Goal: Transaction & Acquisition: Purchase product/service

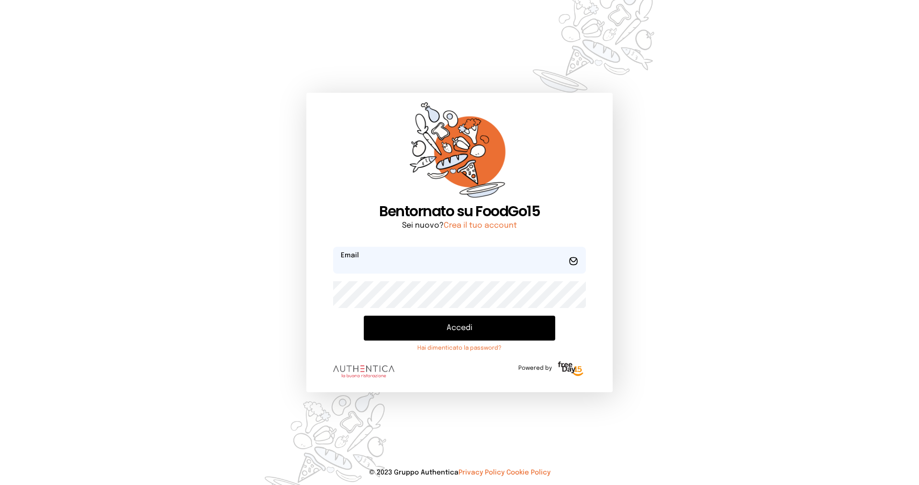
click at [368, 255] on input "email" at bounding box center [459, 260] width 253 height 27
type input "**********"
click at [364, 316] on button "Accedi" at bounding box center [459, 328] width 191 height 25
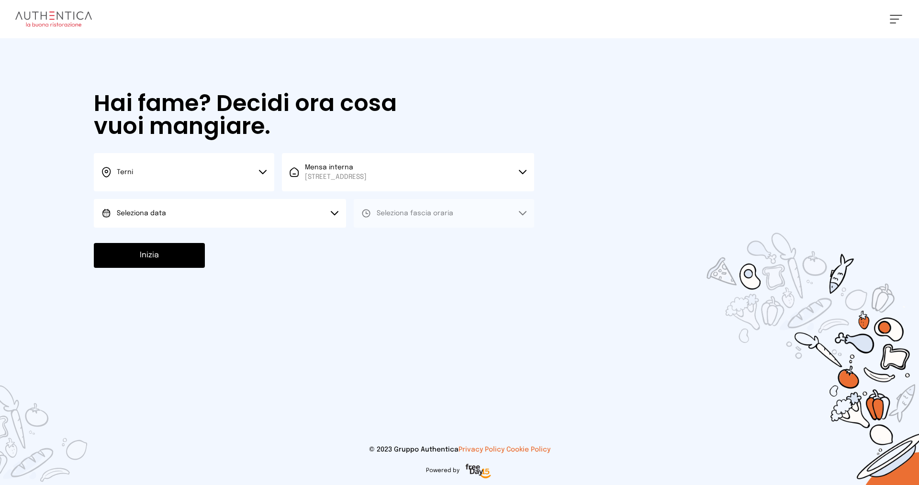
click at [328, 213] on button "Seleziona data" at bounding box center [220, 213] width 252 height 29
click at [147, 234] on li "[DATE], [DATE]" at bounding box center [220, 240] width 252 height 25
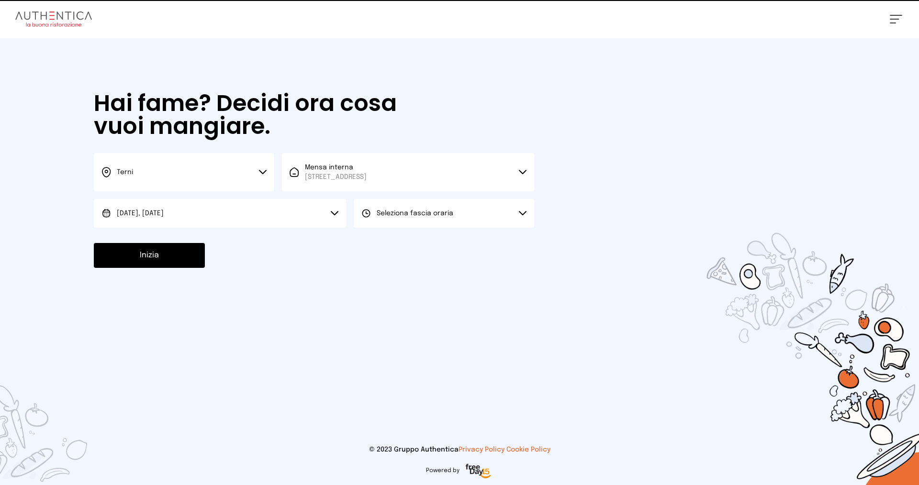
click at [406, 227] on div "Hai fame? Decidi ora cosa vuoi mangiare. Terni Scegli la città [GEOGRAPHIC_DATA…" at bounding box center [313, 179] width 459 height 283
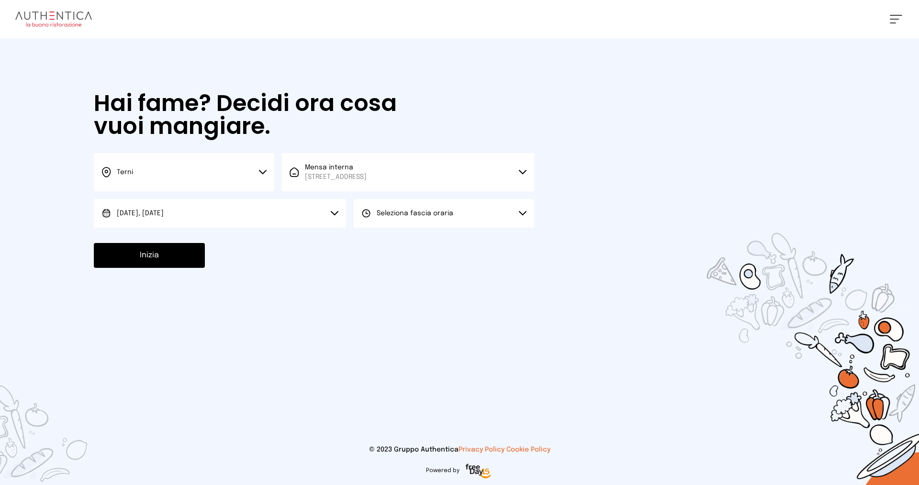
click at [407, 220] on button "Seleziona fascia oraria" at bounding box center [444, 213] width 180 height 29
click at [394, 239] on span "Pranzo" at bounding box center [388, 240] width 23 height 10
click at [184, 248] on button "Inizia" at bounding box center [149, 255] width 111 height 25
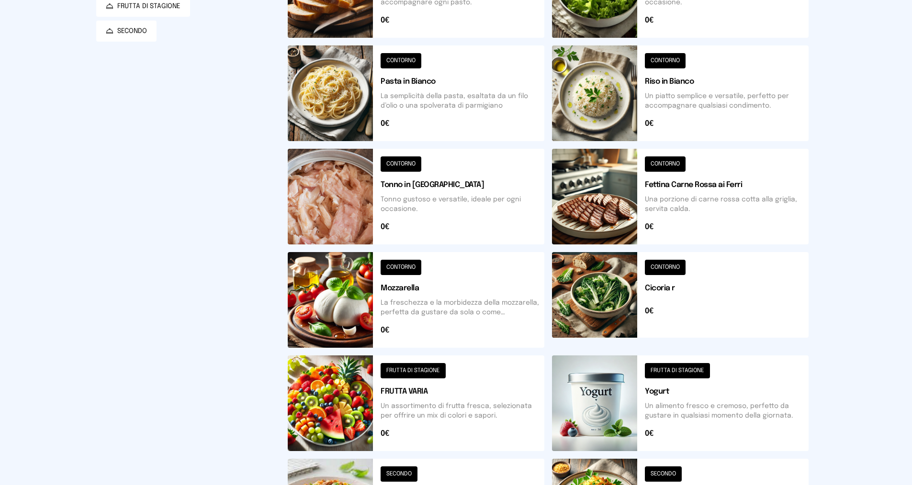
scroll to position [58, 0]
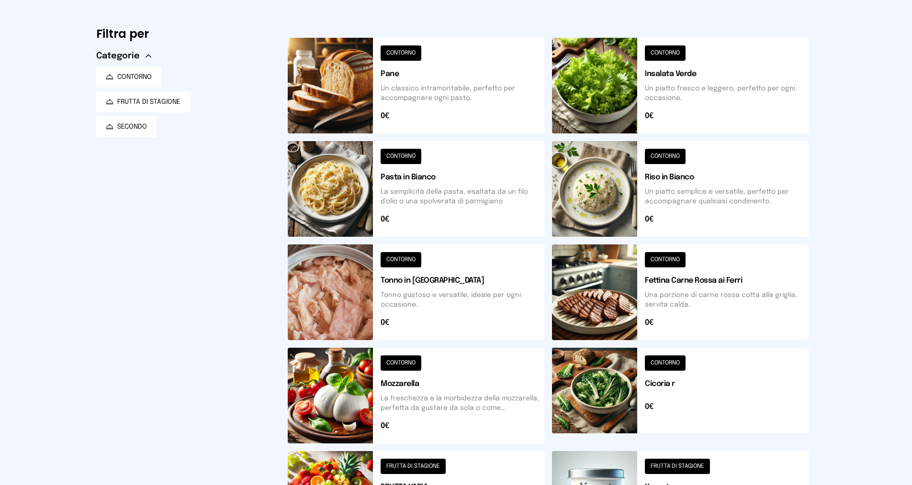
click at [607, 183] on button at bounding box center [680, 189] width 257 height 96
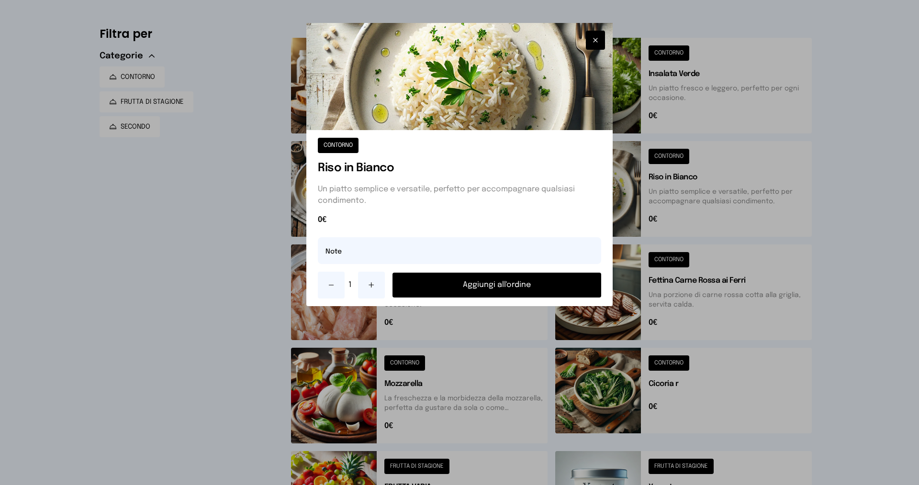
drag, startPoint x: 458, startPoint y: 283, endPoint x: 468, endPoint y: 286, distance: 9.9
click at [459, 284] on button "Aggiungi all'ordine" at bounding box center [496, 285] width 209 height 25
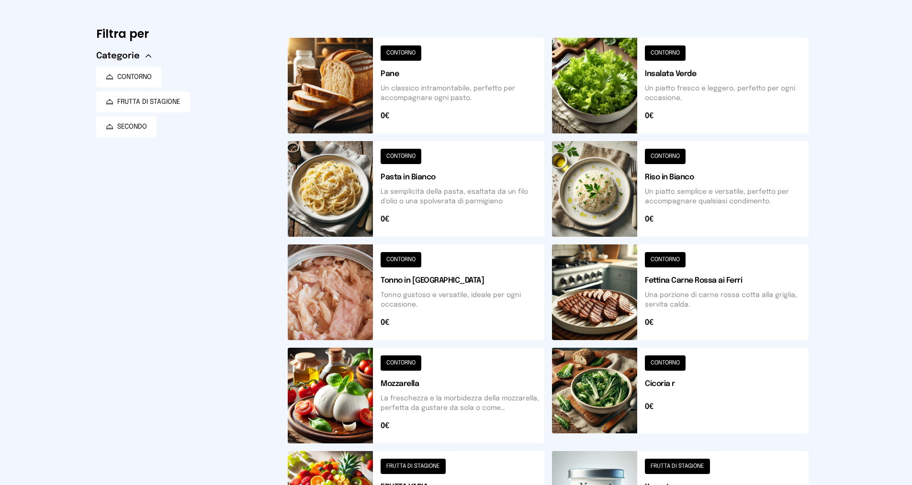
click at [598, 299] on button at bounding box center [680, 293] width 257 height 96
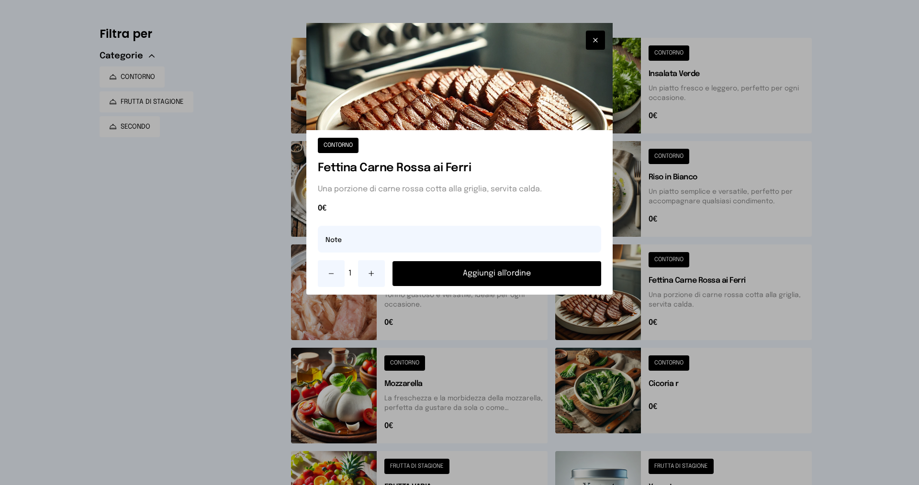
click at [495, 275] on button "Aggiungi all'ordine" at bounding box center [496, 273] width 209 height 25
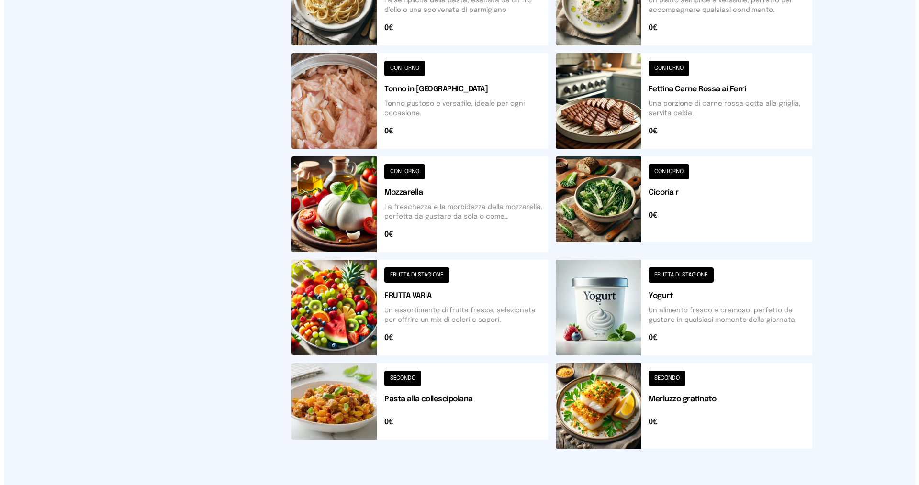
scroll to position [0, 0]
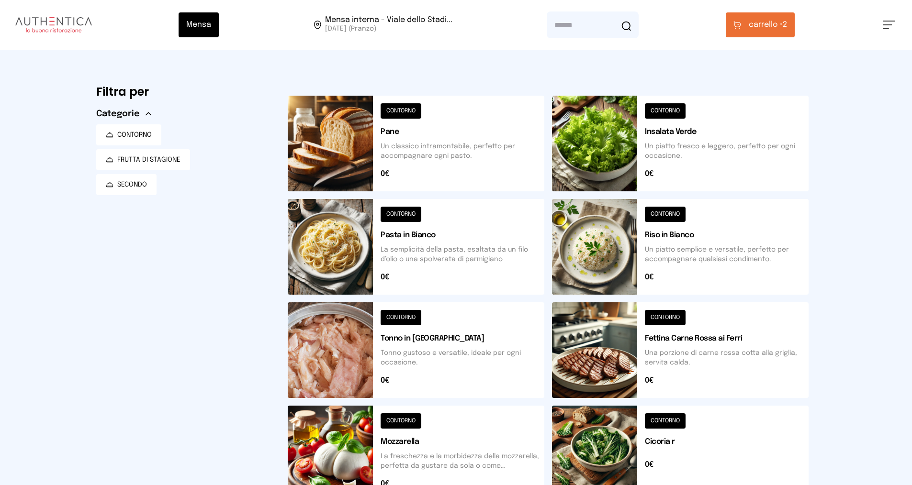
click at [773, 26] on span "carrello •" at bounding box center [766, 24] width 34 height 11
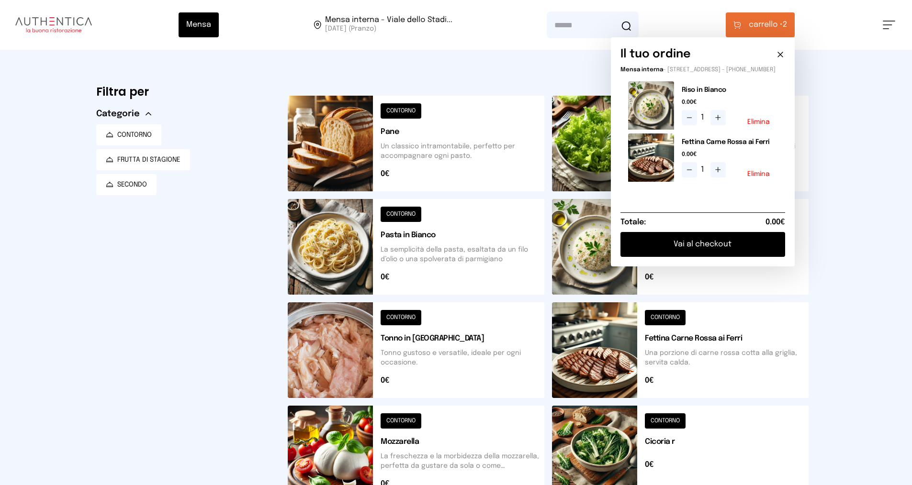
click at [700, 246] on button "Vai al checkout" at bounding box center [702, 244] width 165 height 25
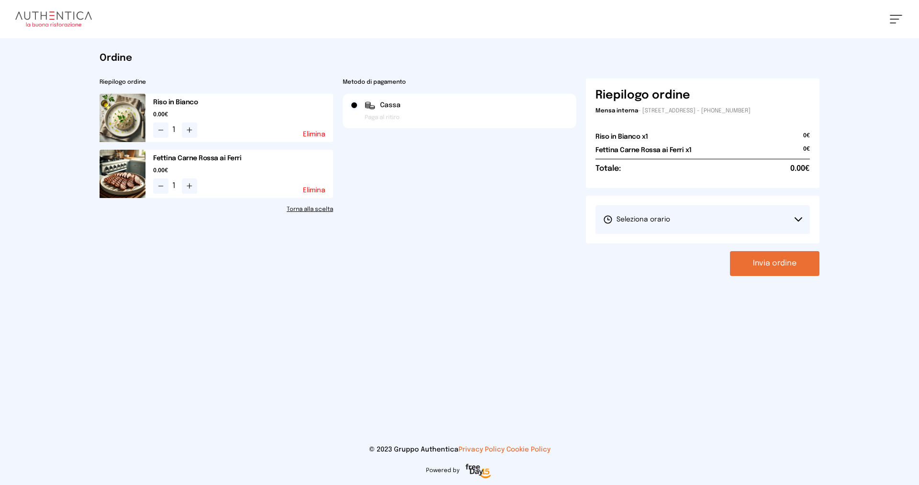
click at [671, 221] on button "Seleziona orario" at bounding box center [702, 219] width 214 height 29
click at [649, 243] on span "1° Turno (13:00 - 15:00)" at bounding box center [639, 247] width 72 height 10
click at [750, 264] on button "Invia ordine" at bounding box center [775, 263] width 90 height 25
